Goal: Information Seeking & Learning: Learn about a topic

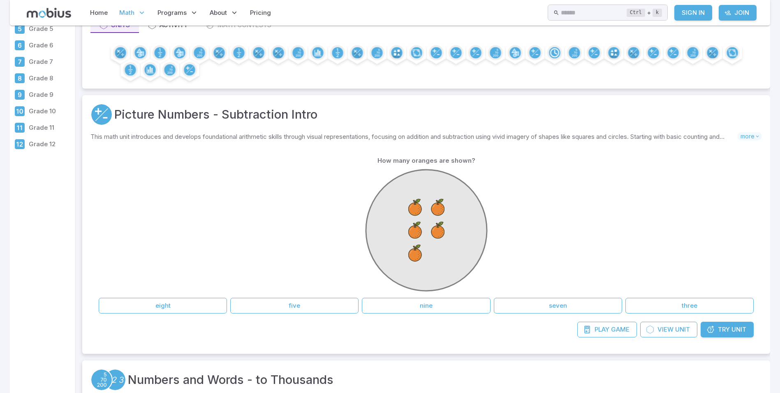
scroll to position [123, 0]
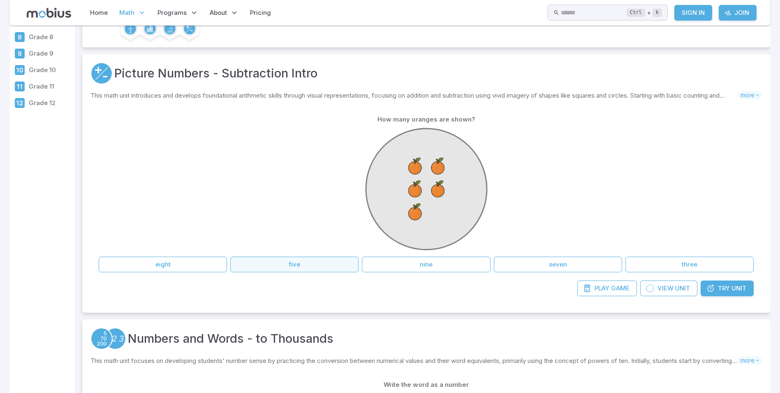
click at [296, 263] on button "five" at bounding box center [294, 264] width 128 height 16
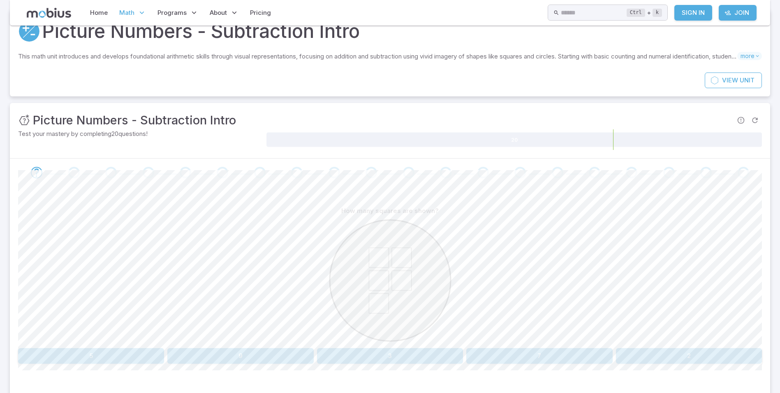
scroll to position [82, 0]
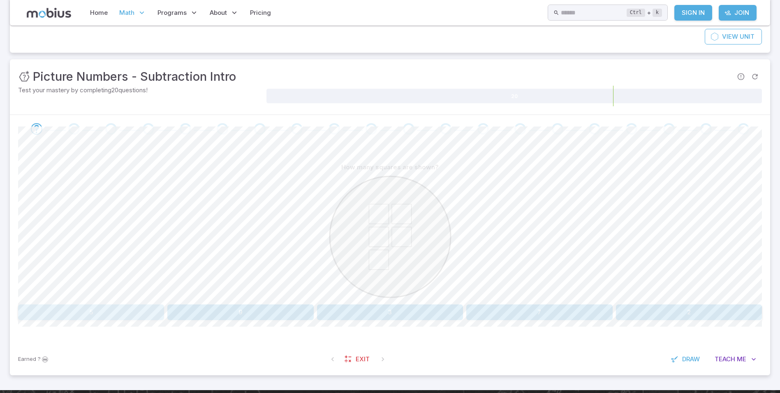
click at [158, 307] on button "5" at bounding box center [91, 312] width 146 height 16
click at [458, 304] on button "nine" at bounding box center [484, 312] width 184 height 16
click at [105, 313] on button "9" at bounding box center [91, 312] width 146 height 16
click at [630, 309] on button "six" at bounding box center [689, 312] width 146 height 16
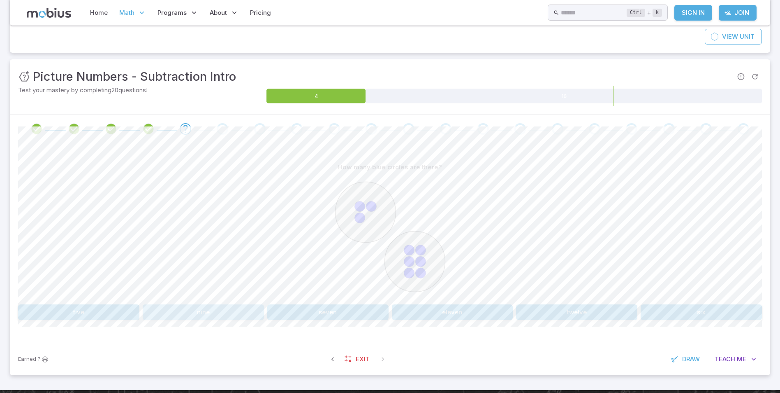
click at [174, 311] on button "nine" at bounding box center [203, 312] width 121 height 16
click at [35, 313] on button "7 + 2" at bounding box center [78, 312] width 121 height 16
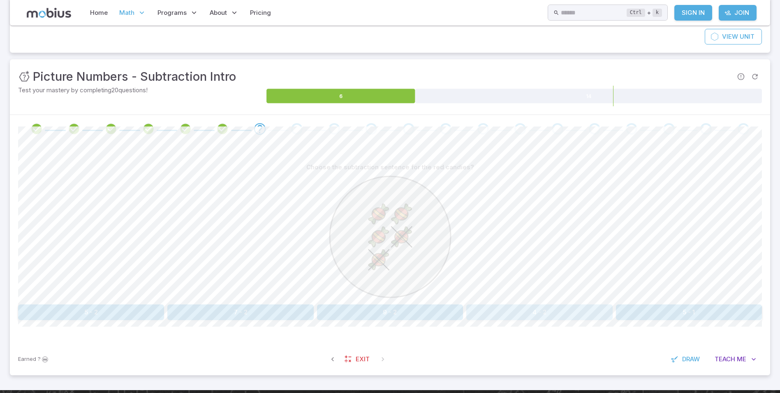
click at [516, 314] on button "4 - 2" at bounding box center [540, 312] width 146 height 16
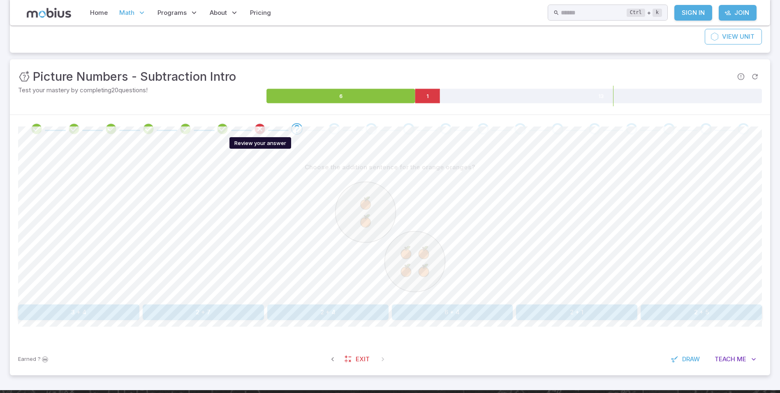
click at [258, 123] on icon "Review your answer" at bounding box center [260, 129] width 12 height 12
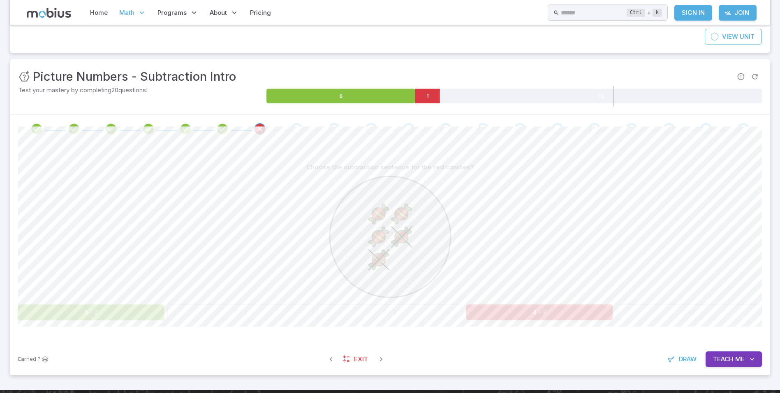
click at [153, 309] on button "5 - 2" at bounding box center [91, 312] width 146 height 16
click at [141, 314] on button "5 - 2" at bounding box center [91, 312] width 146 height 16
click at [225, 127] on icon "Review your answer" at bounding box center [222, 129] width 12 height 12
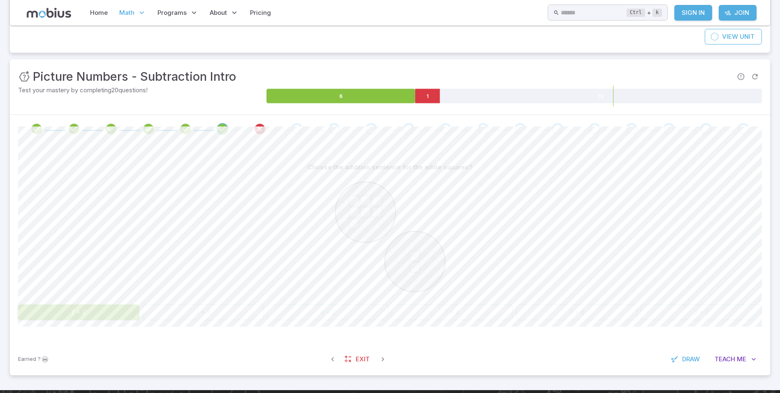
click at [125, 313] on button "7 + 2" at bounding box center [78, 312] width 121 height 16
click at [258, 127] on icon "Review your answer" at bounding box center [260, 129] width 12 height 12
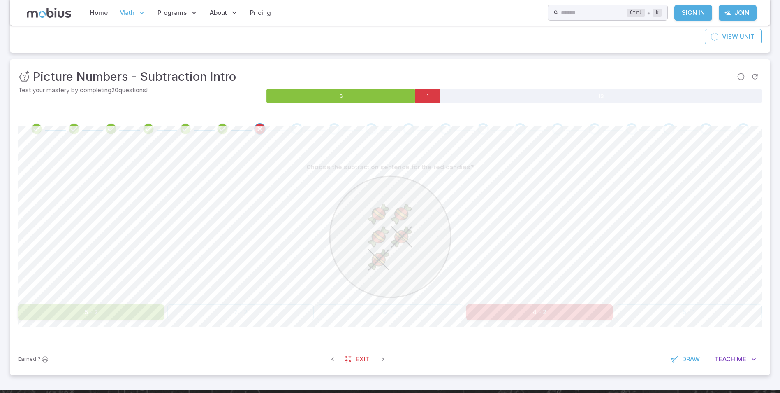
click at [123, 303] on div "Choose the subtraction sentence for the red candies? 5 - 2 7 - 2 9 - 2 4 - 2 5 …" at bounding box center [390, 239] width 744 height 160
click at [123, 305] on div "Choose the subtraction sentence for the red candies? 5 - 2 7 - 2 9 - 2 4 - 2 5 …" at bounding box center [390, 239] width 744 height 160
click at [124, 313] on button "5 - 2" at bounding box center [91, 312] width 146 height 16
click at [395, 234] on image at bounding box center [402, 237] width 22 height 22
drag, startPoint x: 55, startPoint y: 335, endPoint x: 208, endPoint y: 314, distance: 154.5
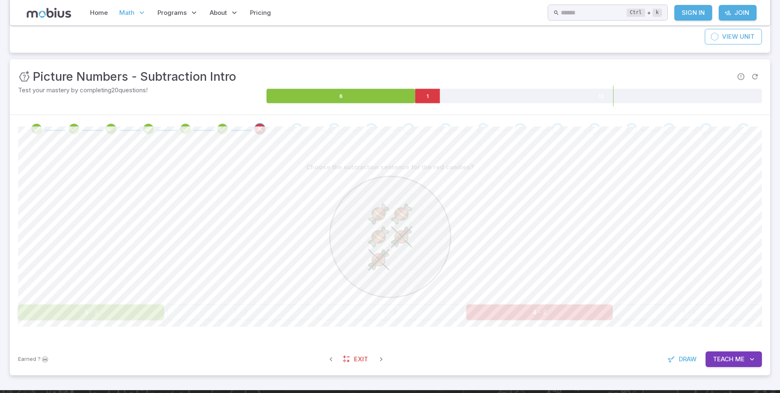
click at [86, 330] on div "Choose the subtraction sentence for the red candies? 5 - 2 7 - 2 9 - 2 4 - 2 5 …" at bounding box center [390, 243] width 744 height 200
click at [361, 314] on div "5 - 2 7 - 2 9 - 2 4 - 2 5 - 1" at bounding box center [390, 312] width 744 height 16
drag, startPoint x: 270, startPoint y: 311, endPoint x: 261, endPoint y: 313, distance: 9.2
click at [262, 313] on div "5 - 2 7 - 2 9 - 2 4 - 2 5 - 1" at bounding box center [390, 312] width 744 height 16
drag, startPoint x: 231, startPoint y: 313, endPoint x: 223, endPoint y: 315, distance: 8.2
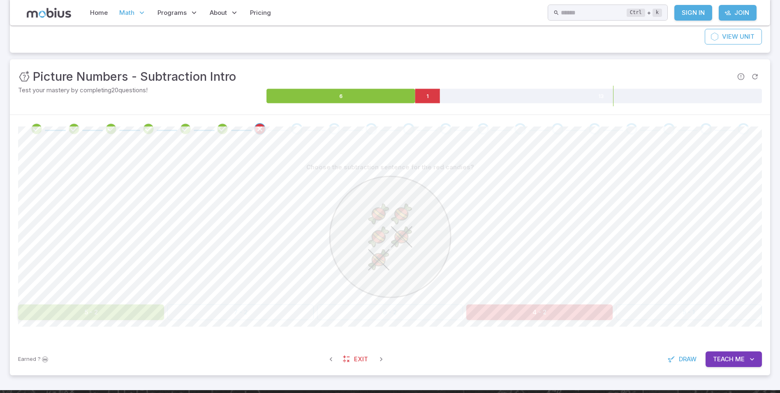
click at [224, 315] on div "5 - 2 7 - 2 9 - 2 4 - 2 5 - 1" at bounding box center [390, 312] width 744 height 16
click at [206, 314] on div "5 - 2 7 - 2 9 - 2 4 - 2 5 - 1" at bounding box center [390, 312] width 744 height 16
click at [297, 128] on div "Go to the next question" at bounding box center [297, 129] width 12 height 12
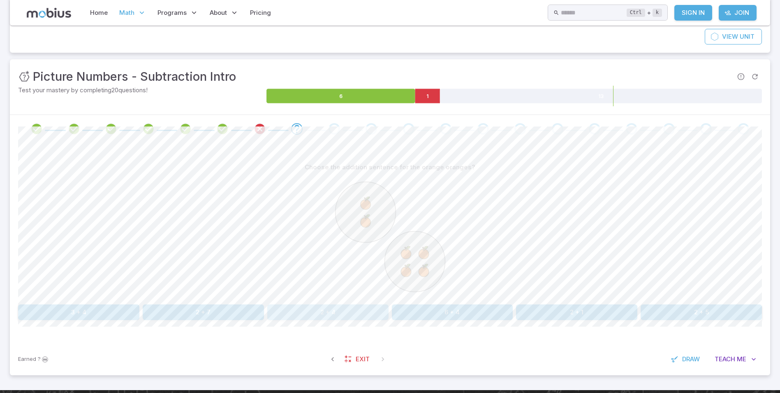
click at [303, 310] on button "2 + 4" at bounding box center [327, 312] width 121 height 16
click at [304, 310] on button "five" at bounding box center [297, 312] width 184 height 16
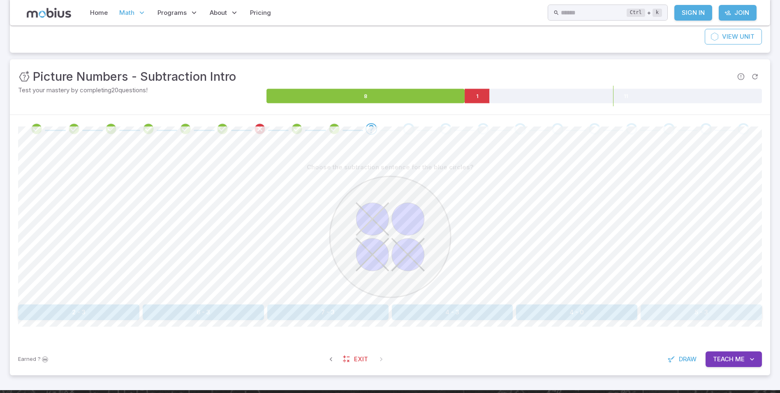
click at [654, 309] on button "5 - 3" at bounding box center [701, 312] width 121 height 16
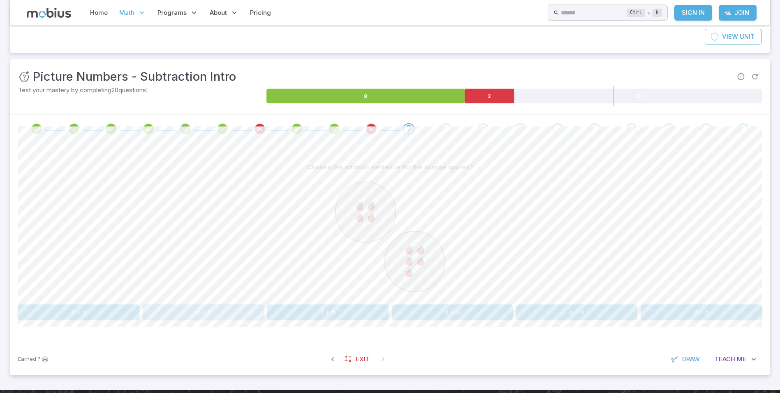
click at [182, 313] on button "4 + 5" at bounding box center [203, 312] width 121 height 16
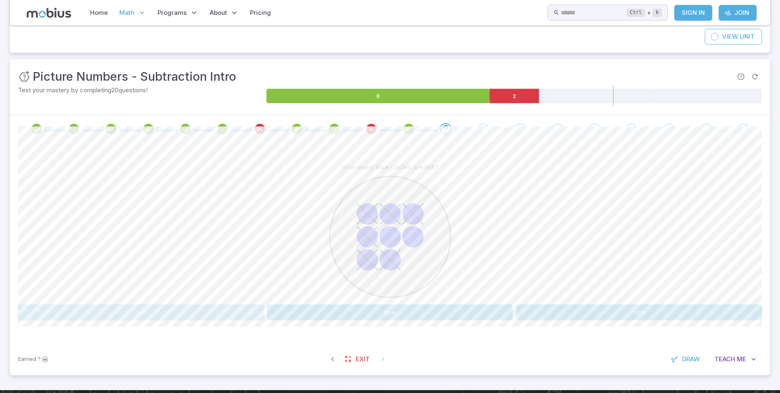
click at [249, 307] on button "two" at bounding box center [141, 312] width 246 height 16
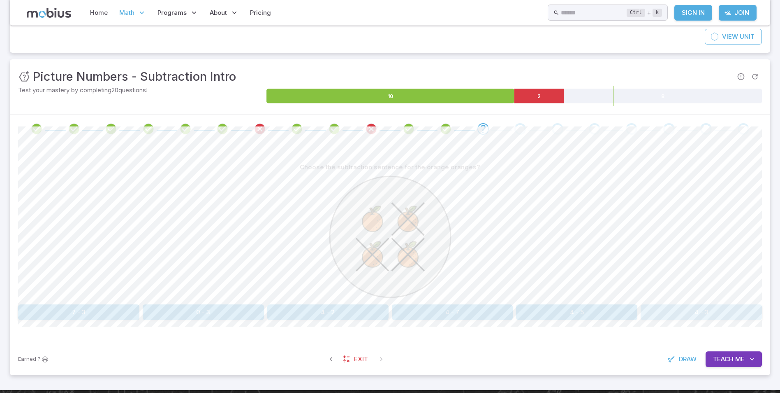
click at [660, 316] on button "4 - 3" at bounding box center [701, 312] width 121 height 16
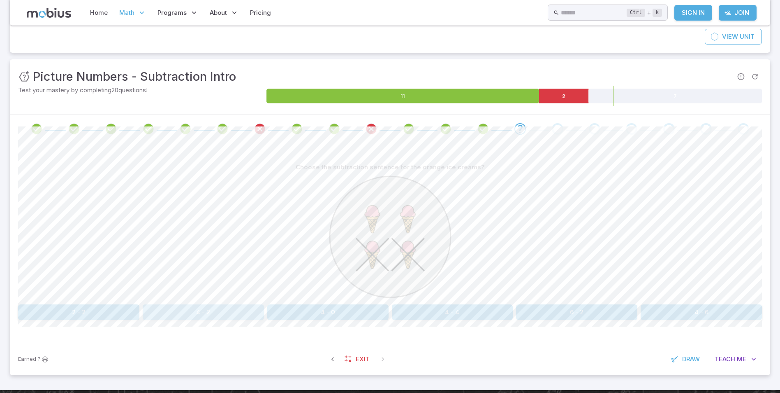
click at [189, 313] on button "4 - 2" at bounding box center [203, 312] width 121 height 16
click at [491, 306] on button "five" at bounding box center [484, 312] width 184 height 16
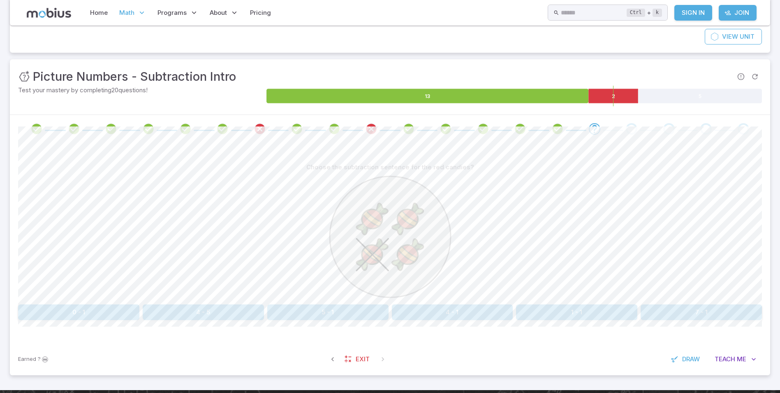
click at [488, 310] on button "4 - 1" at bounding box center [452, 312] width 121 height 16
drag, startPoint x: 212, startPoint y: 309, endPoint x: 207, endPoint y: 307, distance: 5.6
click at [207, 307] on button "5 - 2" at bounding box center [240, 312] width 146 height 16
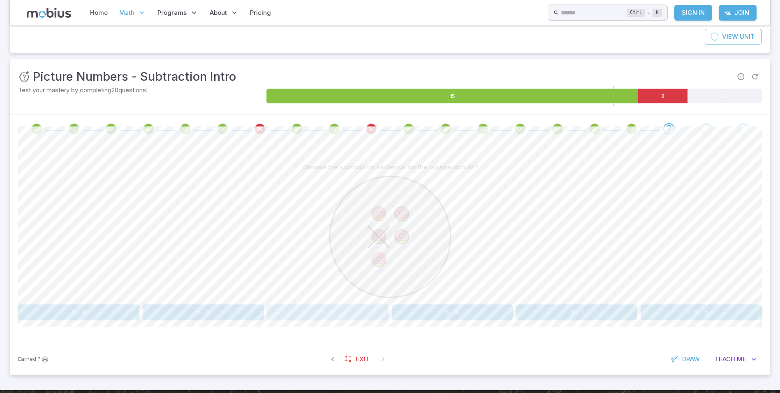
click at [309, 312] on button "5 - 1" at bounding box center [327, 312] width 121 height 16
click at [563, 309] on button "5 - 4" at bounding box center [576, 312] width 121 height 16
click at [194, 310] on button "2 + 7" at bounding box center [203, 312] width 121 height 16
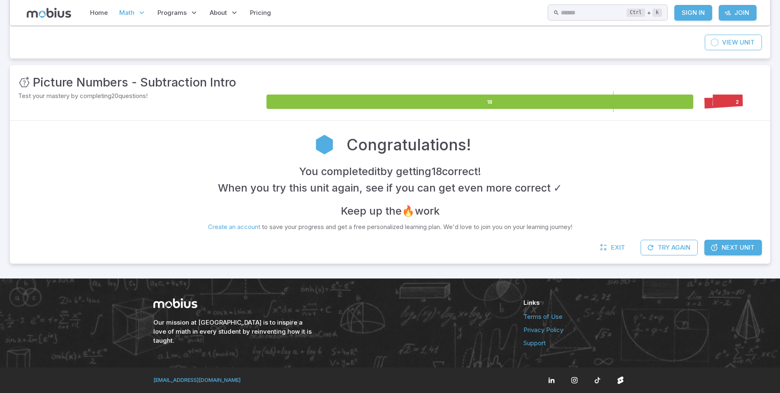
scroll to position [77, 0]
